Goal: Task Accomplishment & Management: Manage account settings

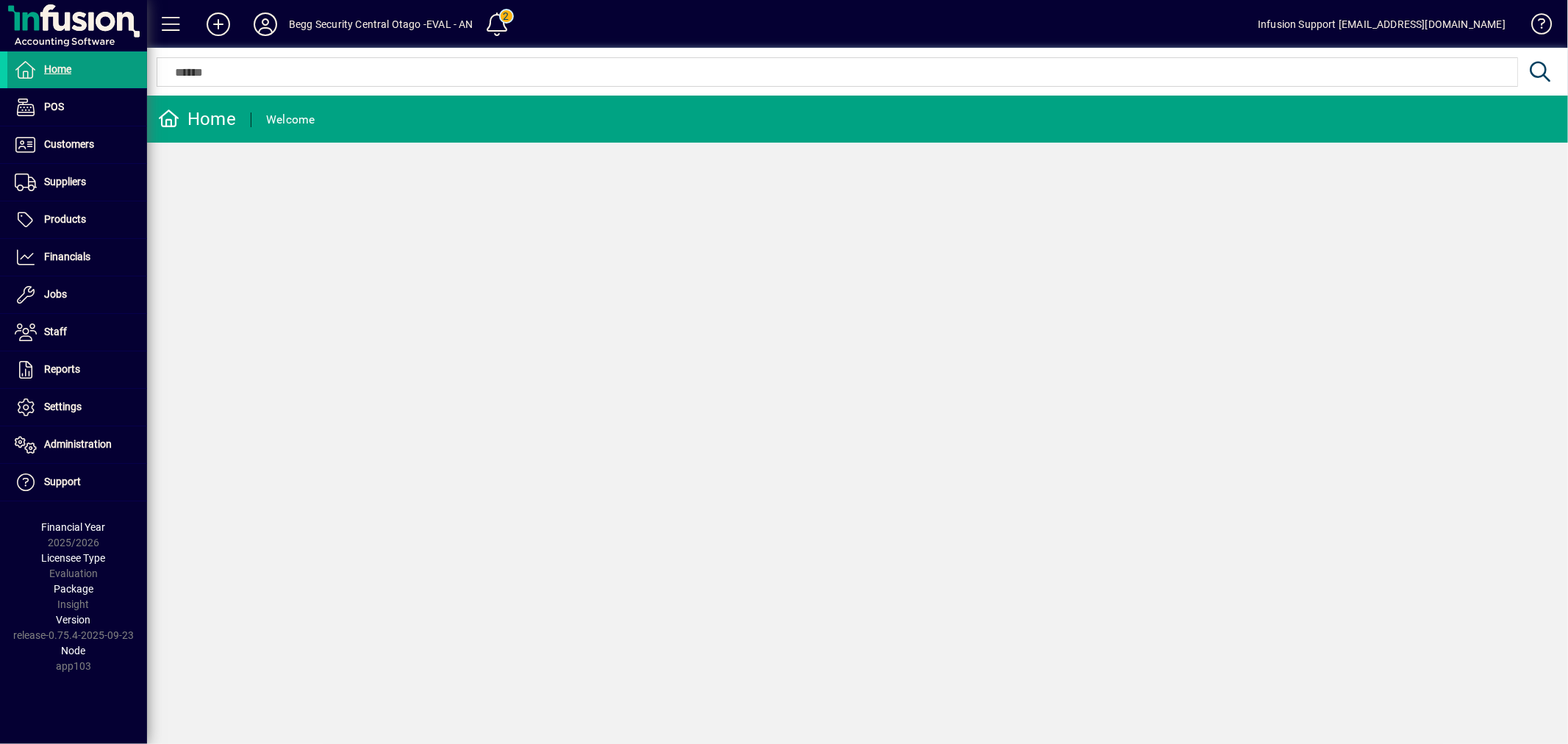
click at [94, 213] on span at bounding box center [76, 220] width 139 height 36
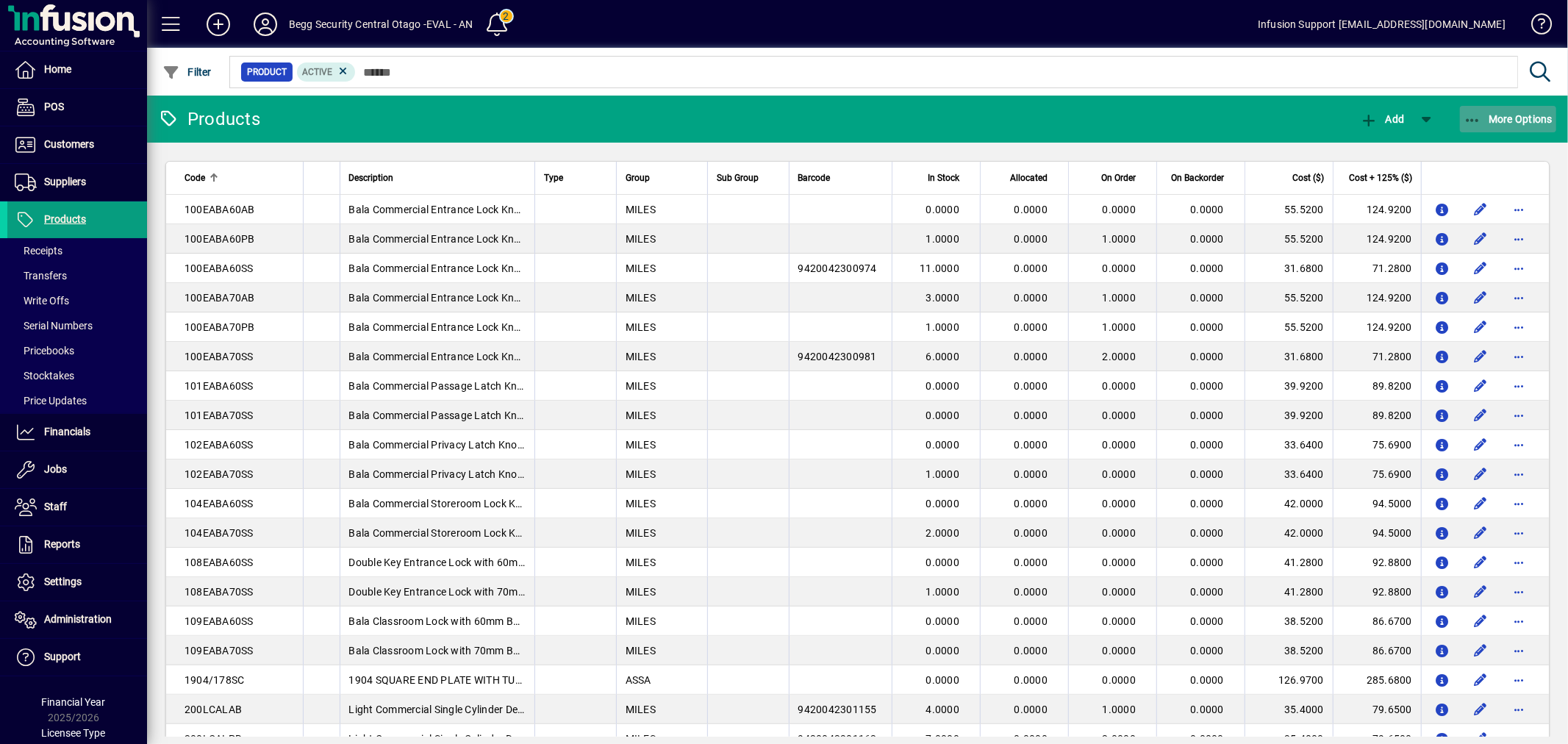
click at [1538, 116] on span "More Options" at bounding box center [1509, 120] width 90 height 12
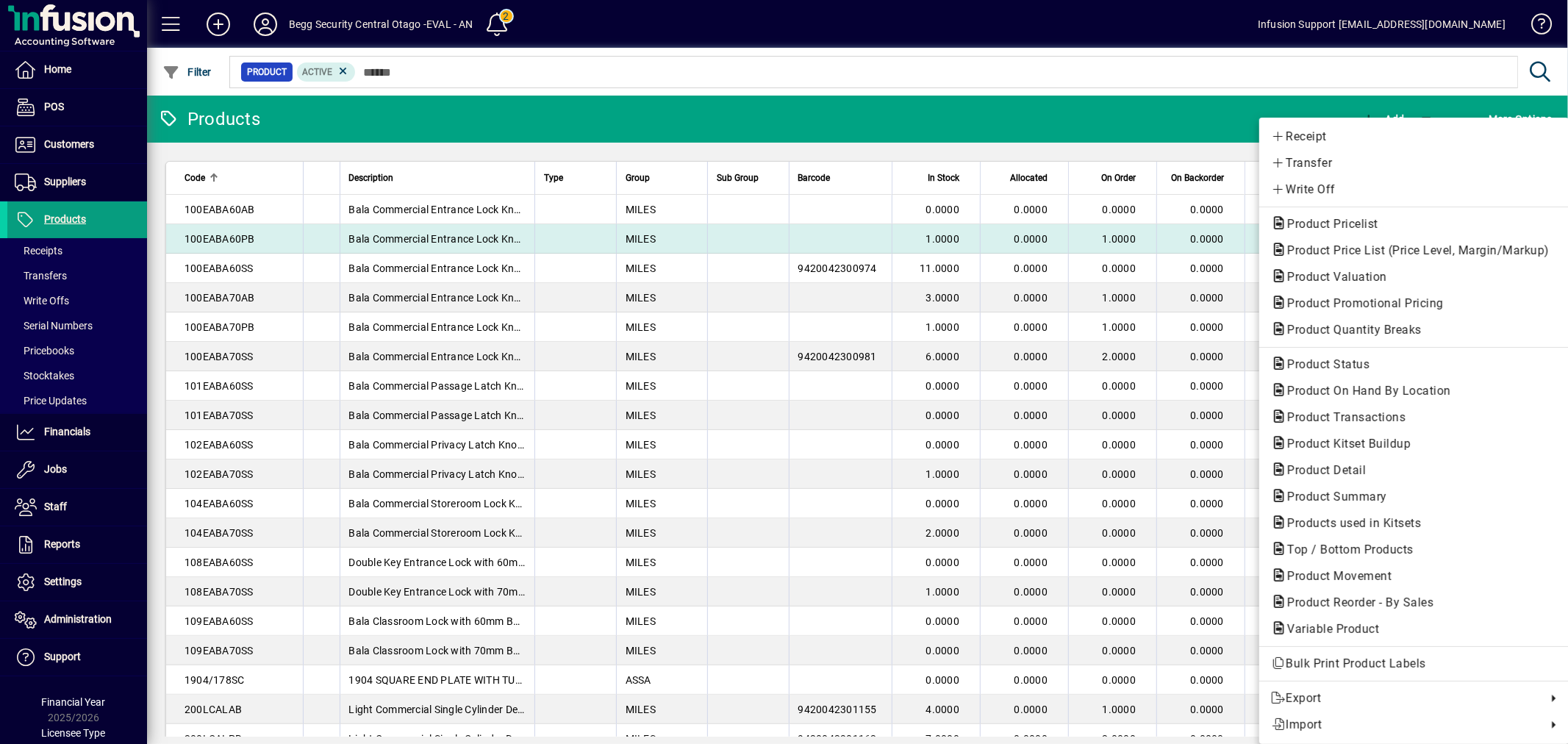
drag, startPoint x: 1061, startPoint y: 119, endPoint x: 284, endPoint y: 231, distance: 785.0
click at [1025, 128] on div at bounding box center [784, 372] width 1568 height 744
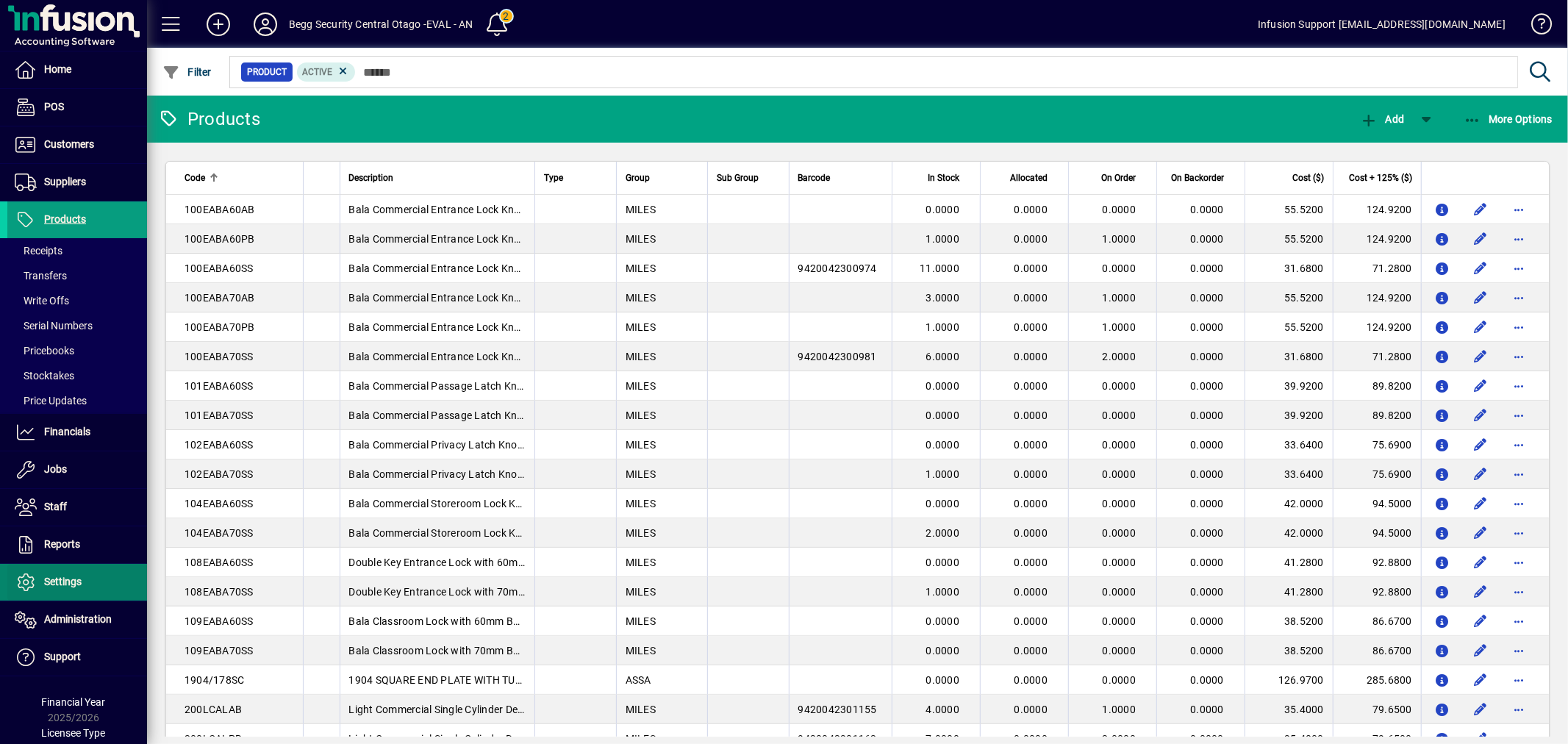
click at [75, 586] on span "Settings" at bounding box center [63, 582] width 38 height 12
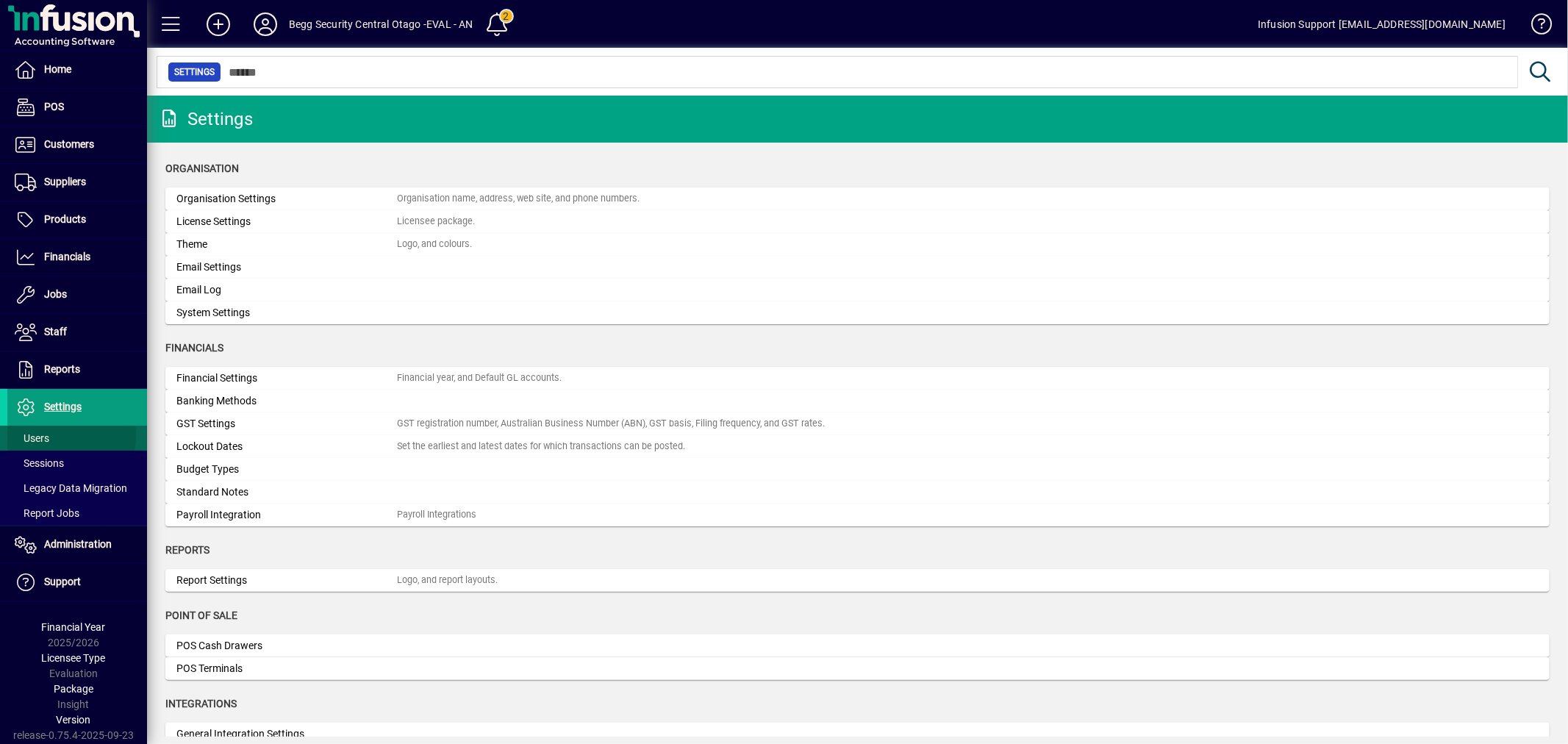
click at [54, 437] on span at bounding box center [76, 439] width 139 height 36
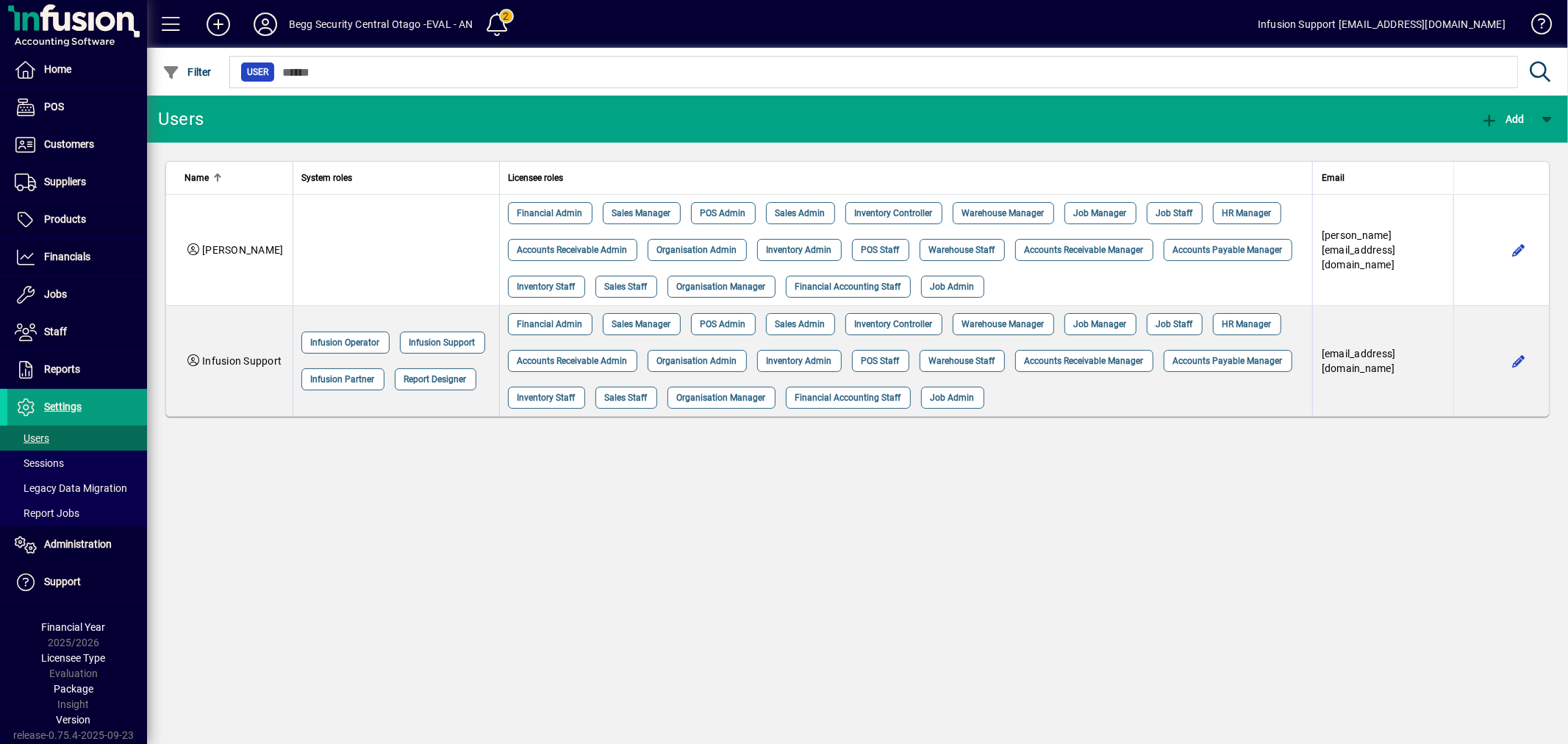
click at [831, 603] on div "Users Add Name System roles Licensee roles Email Debbie Financial Admin Sales M…" at bounding box center [858, 420] width 1421 height 648
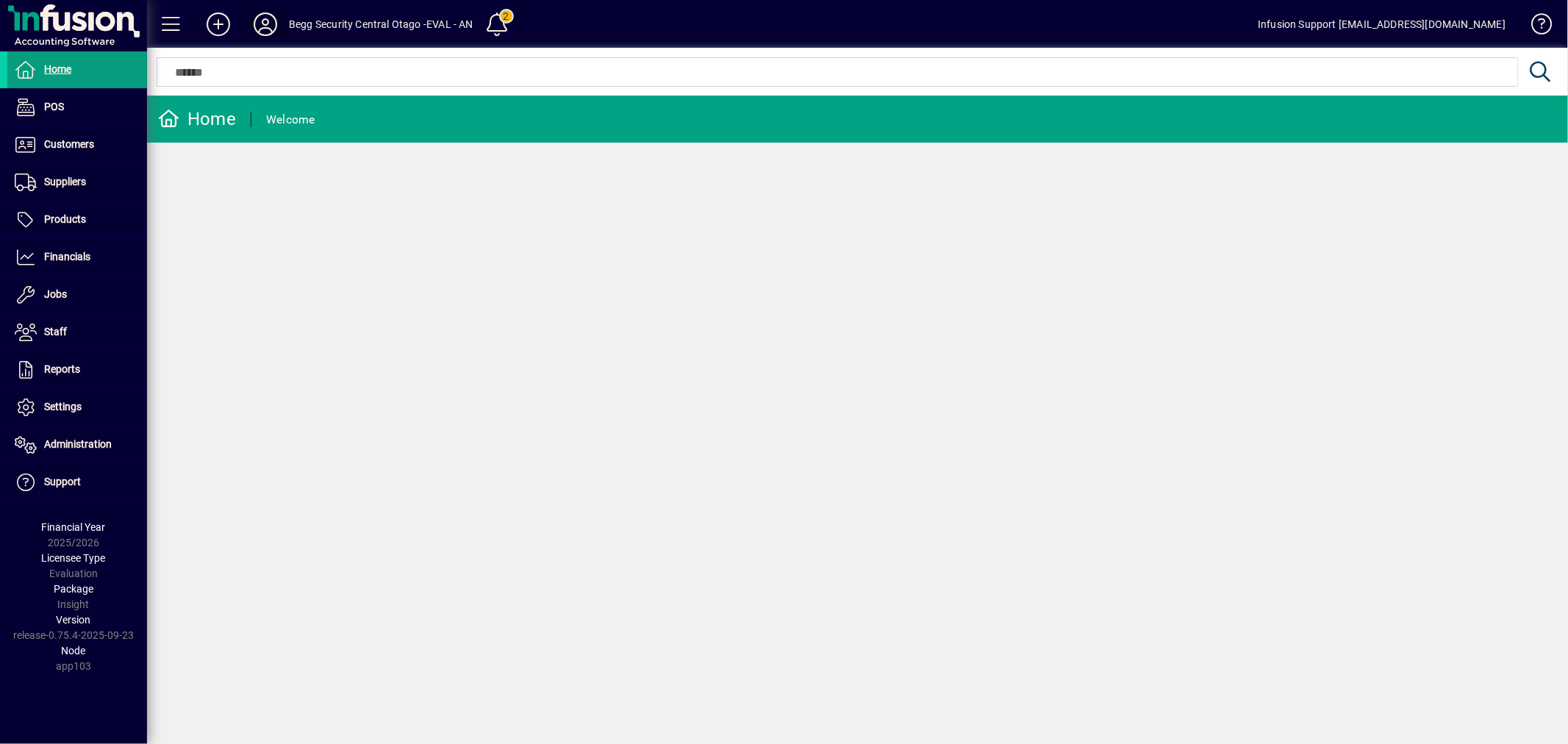
click at [267, 22] on icon at bounding box center [266, 25] width 30 height 24
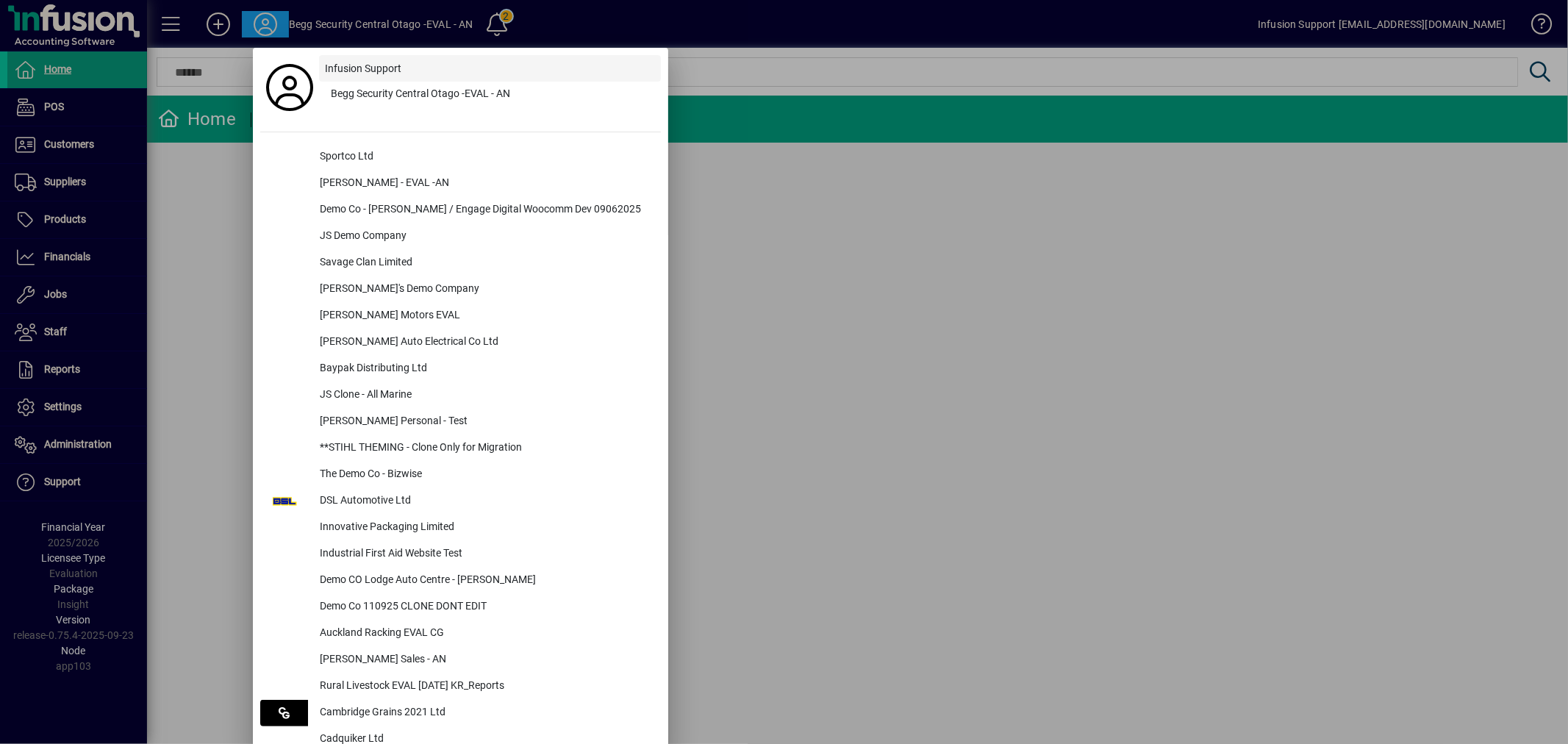
click at [869, 334] on div at bounding box center [784, 372] width 1568 height 744
